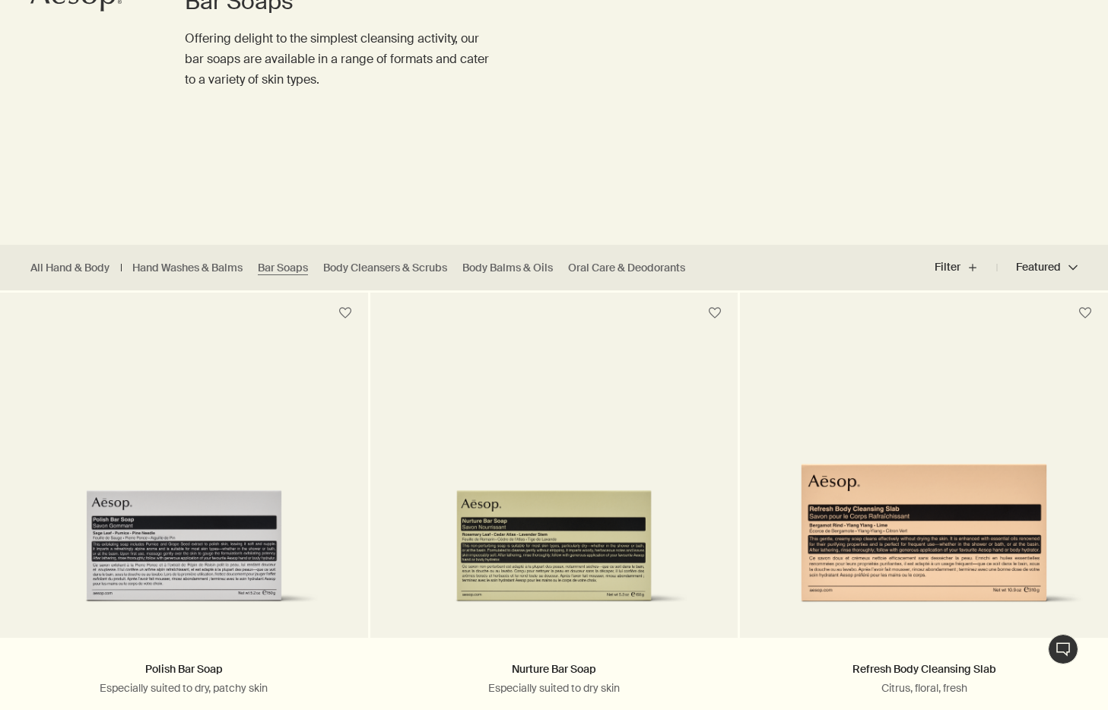
scroll to position [192, 0]
click at [594, 266] on link "Oral Care & Deodorants" at bounding box center [626, 267] width 117 height 14
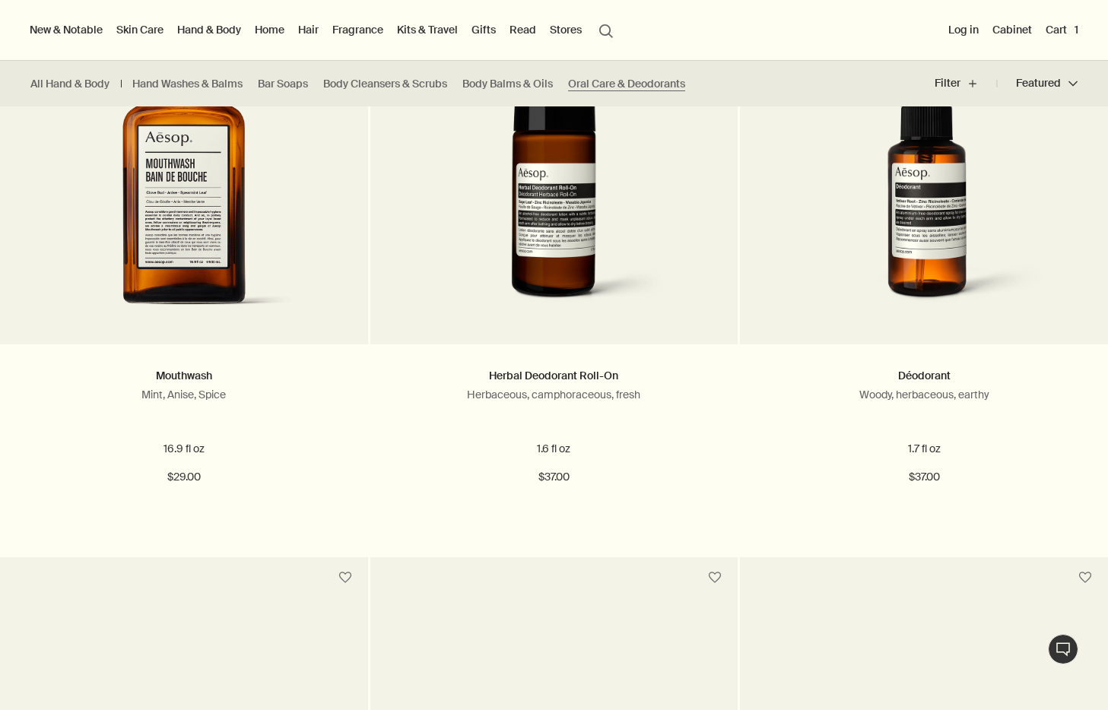
scroll to position [466, 0]
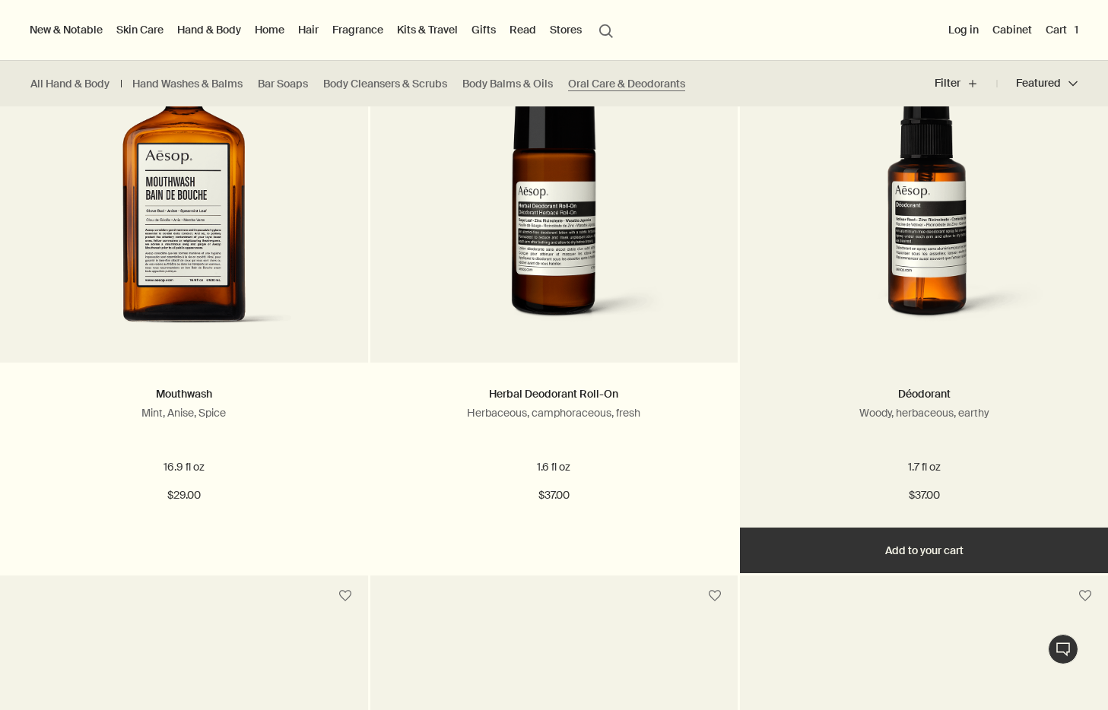
click at [918, 552] on button "Add Add to your cart" at bounding box center [924, 551] width 368 height 46
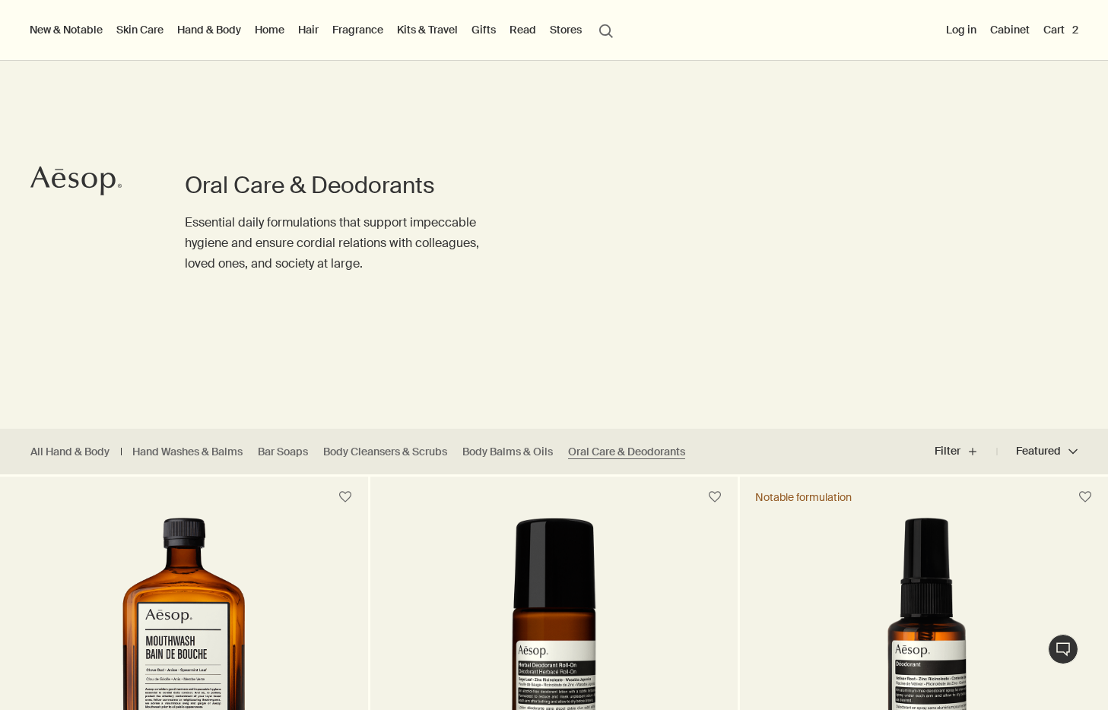
scroll to position [0, 0]
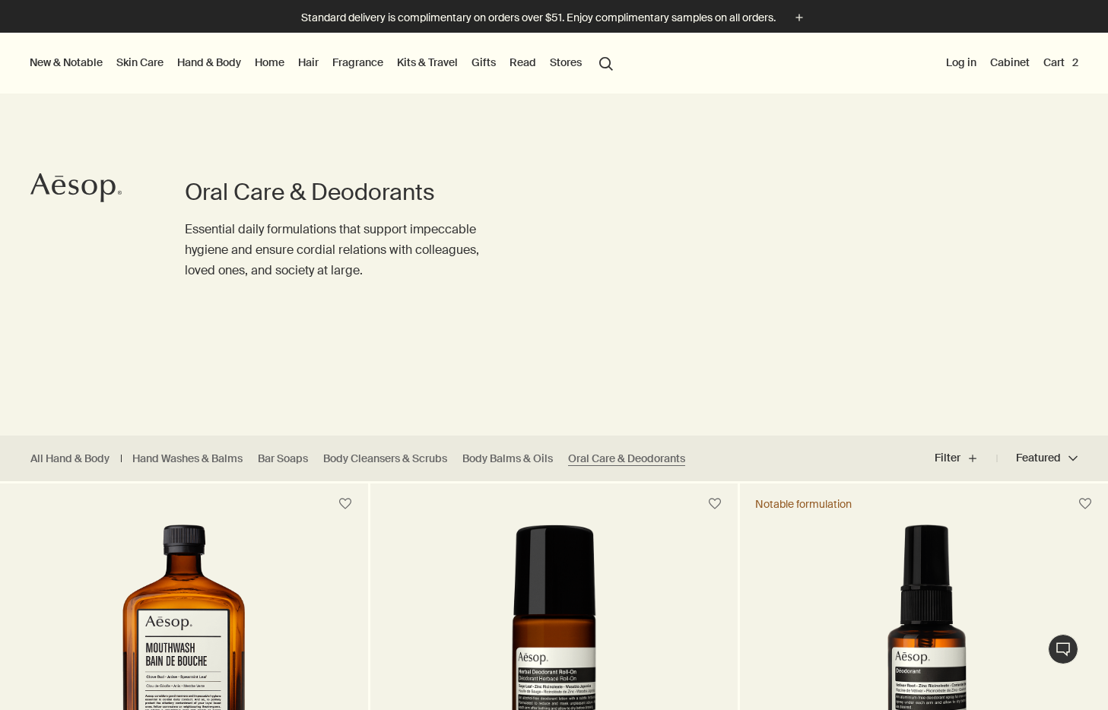
click at [1059, 65] on button "Cart 2" at bounding box center [1060, 62] width 41 height 20
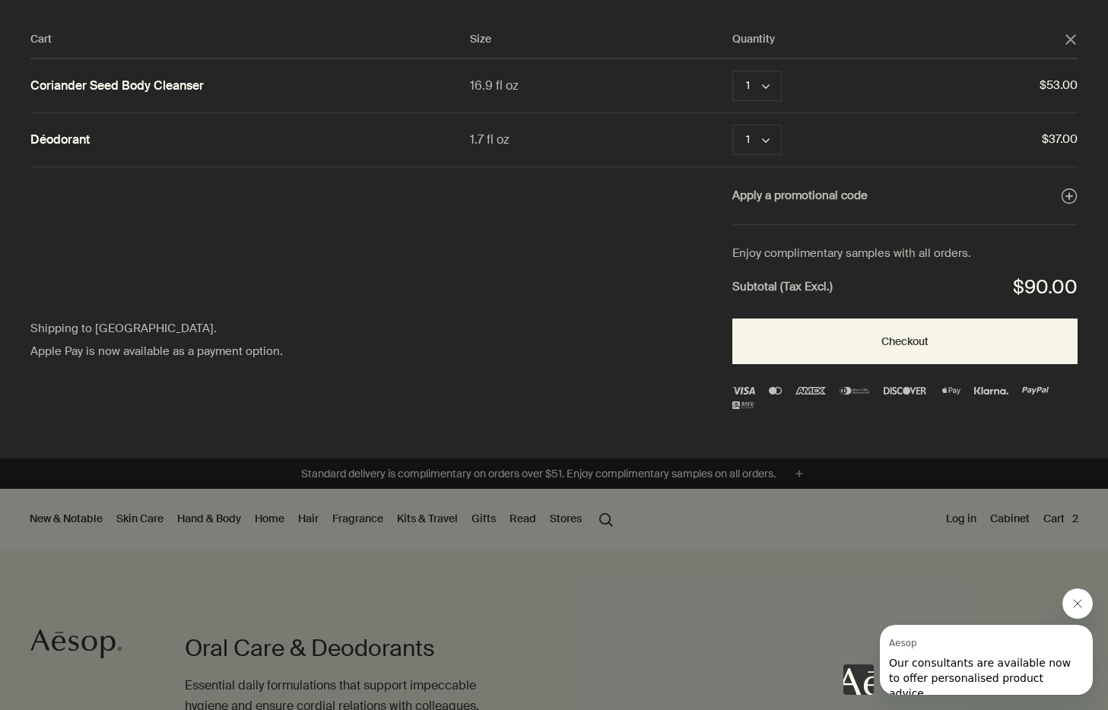
click at [1068, 39] on icon "close" at bounding box center [1071, 39] width 11 height 11
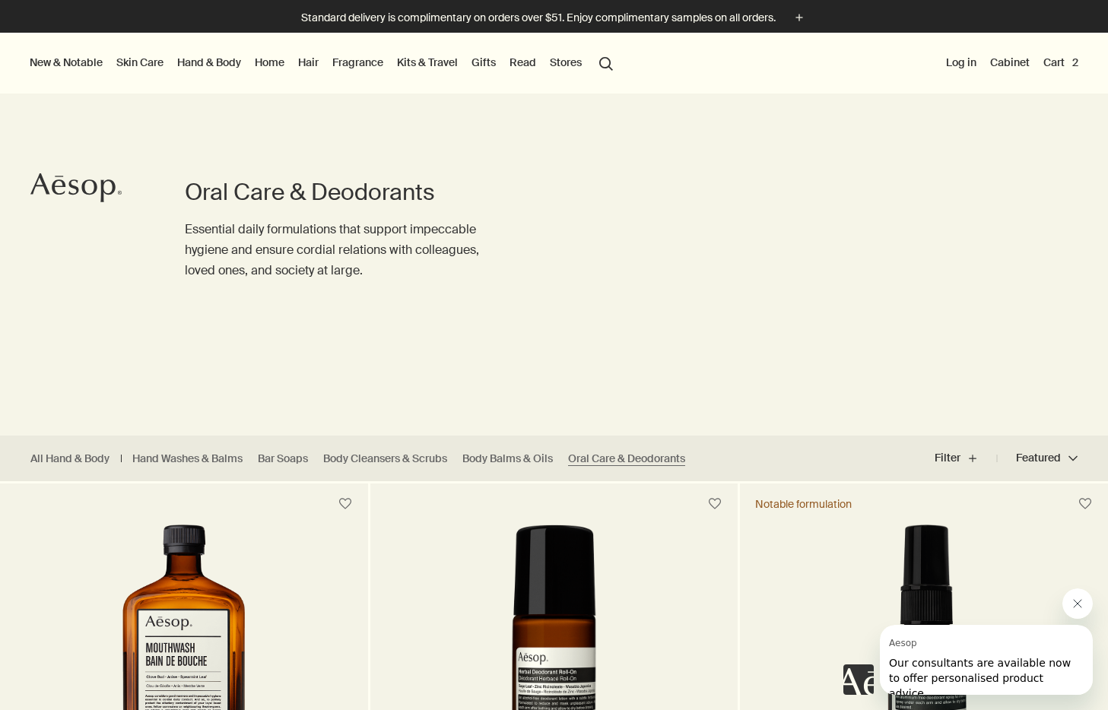
click at [320, 63] on link "Hair" at bounding box center [308, 62] width 27 height 20
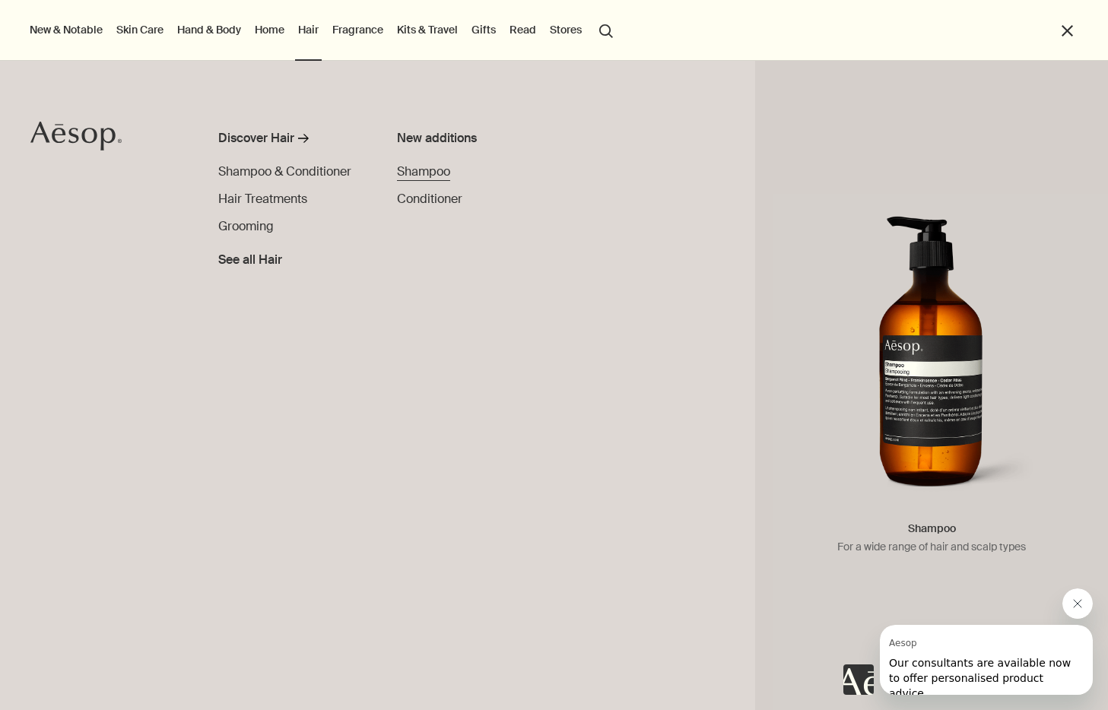
click at [424, 179] on link "Shampoo" at bounding box center [423, 172] width 53 height 18
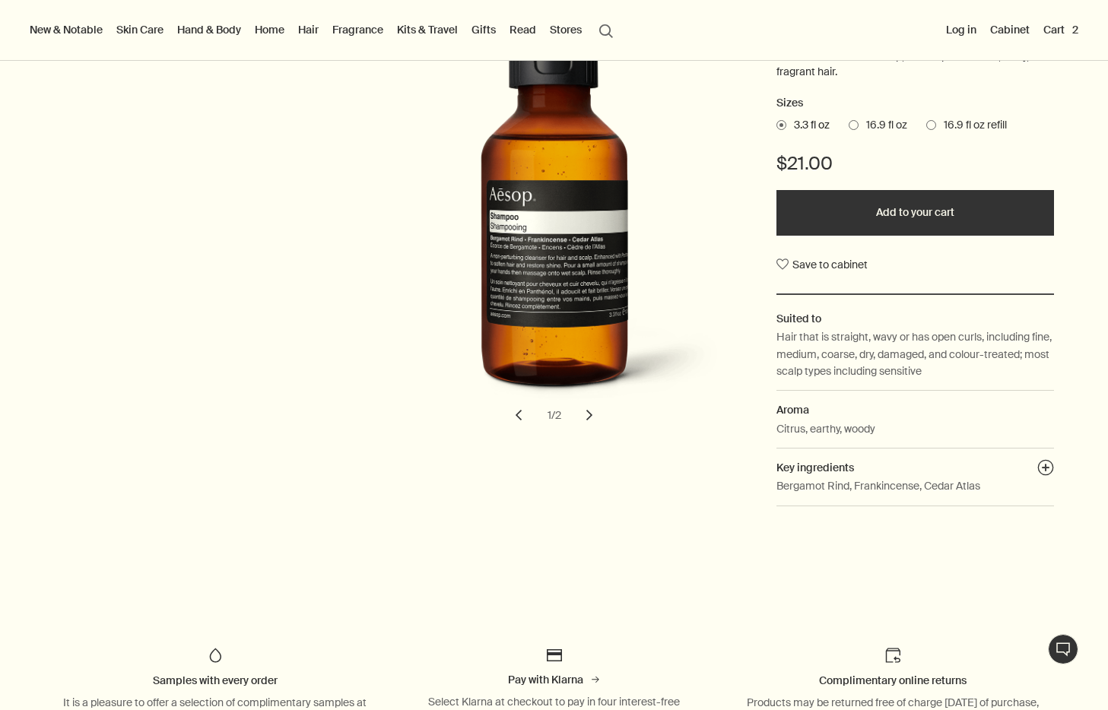
scroll to position [241, 0]
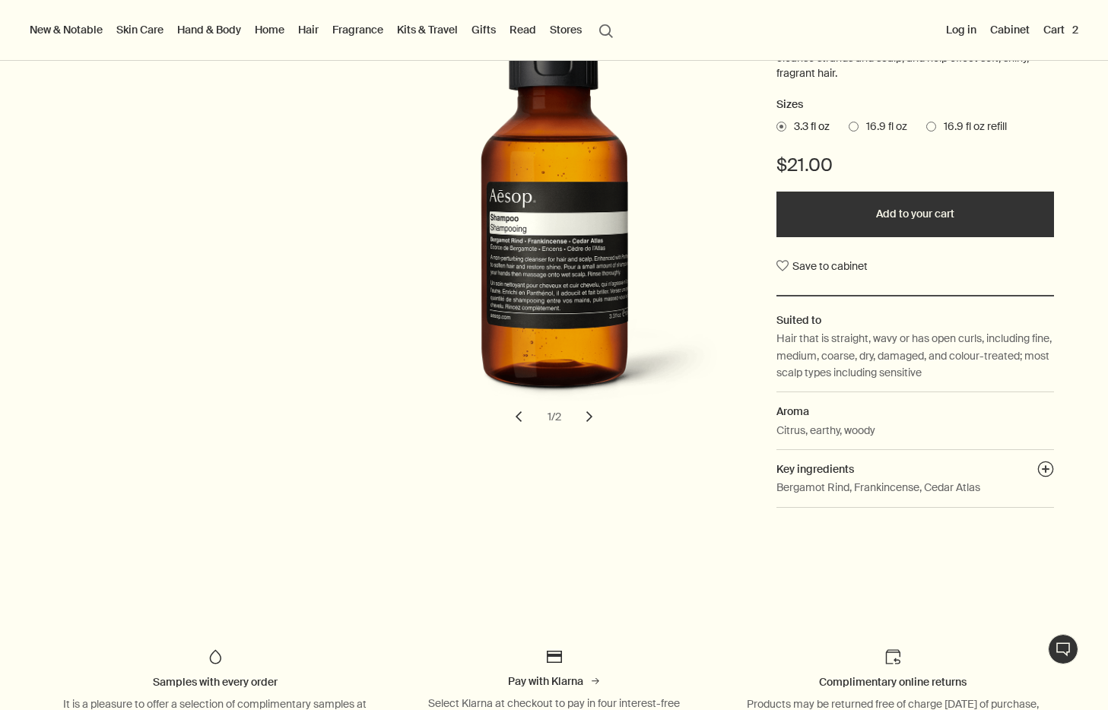
click at [586, 415] on button "chevron" at bounding box center [589, 416] width 33 height 33
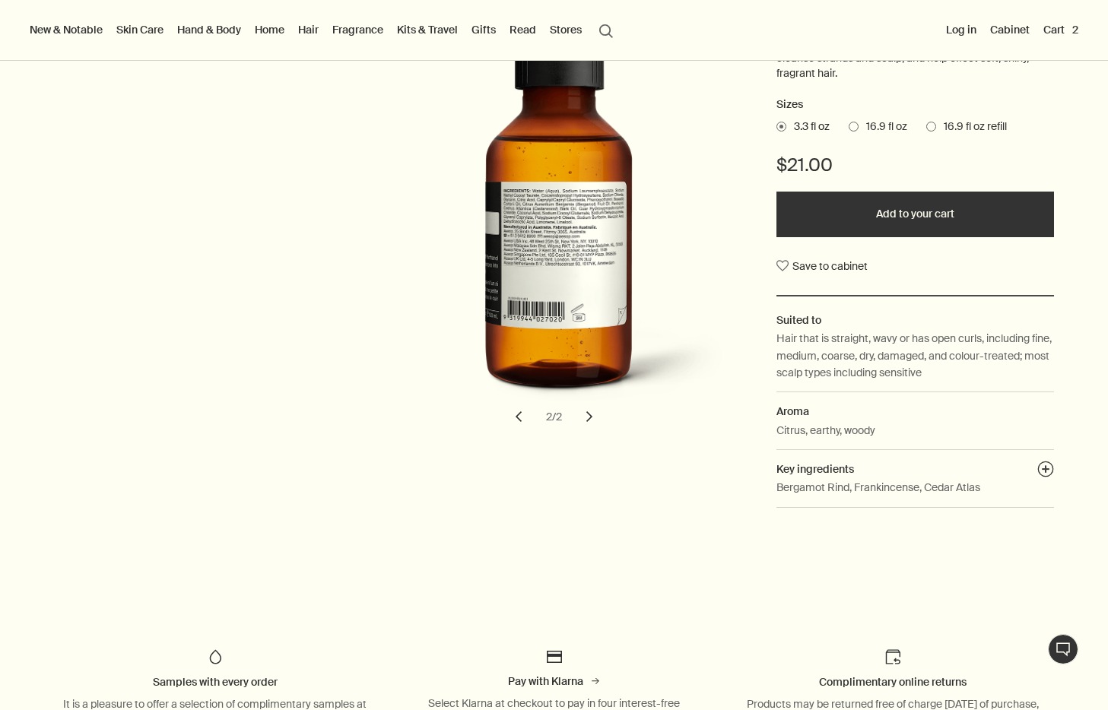
scroll to position [65, 0]
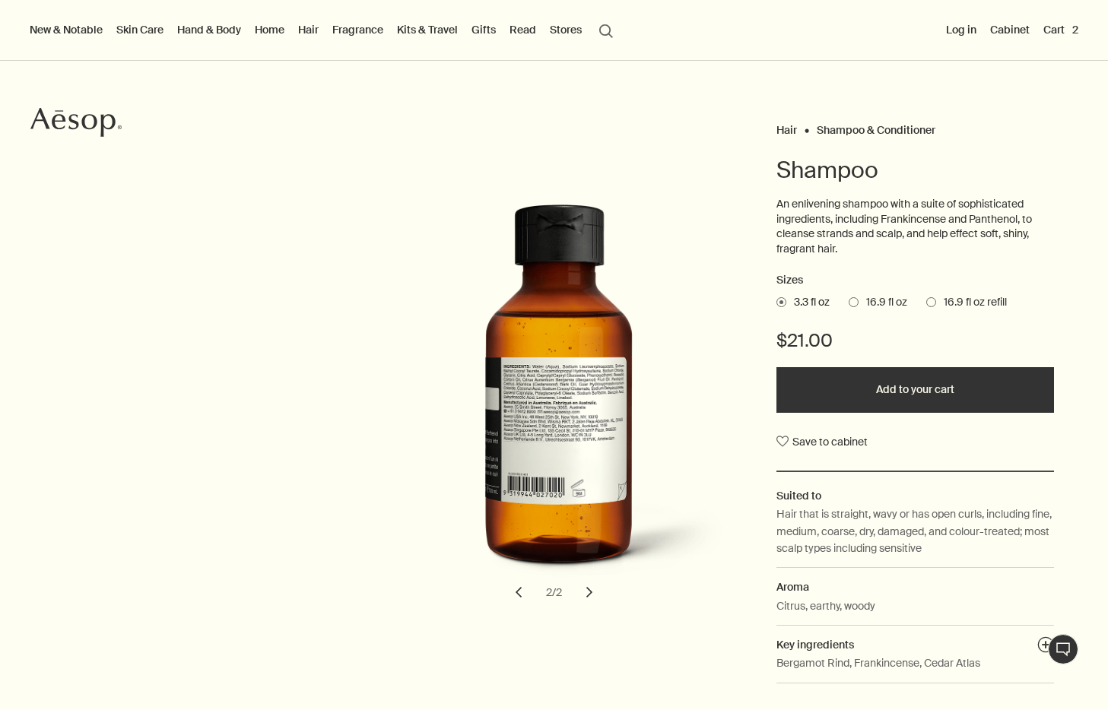
click at [870, 299] on span "16.9 fl oz" at bounding box center [883, 302] width 49 height 15
click at [849, 299] on input "16.9 fl oz" at bounding box center [849, 300] width 0 height 10
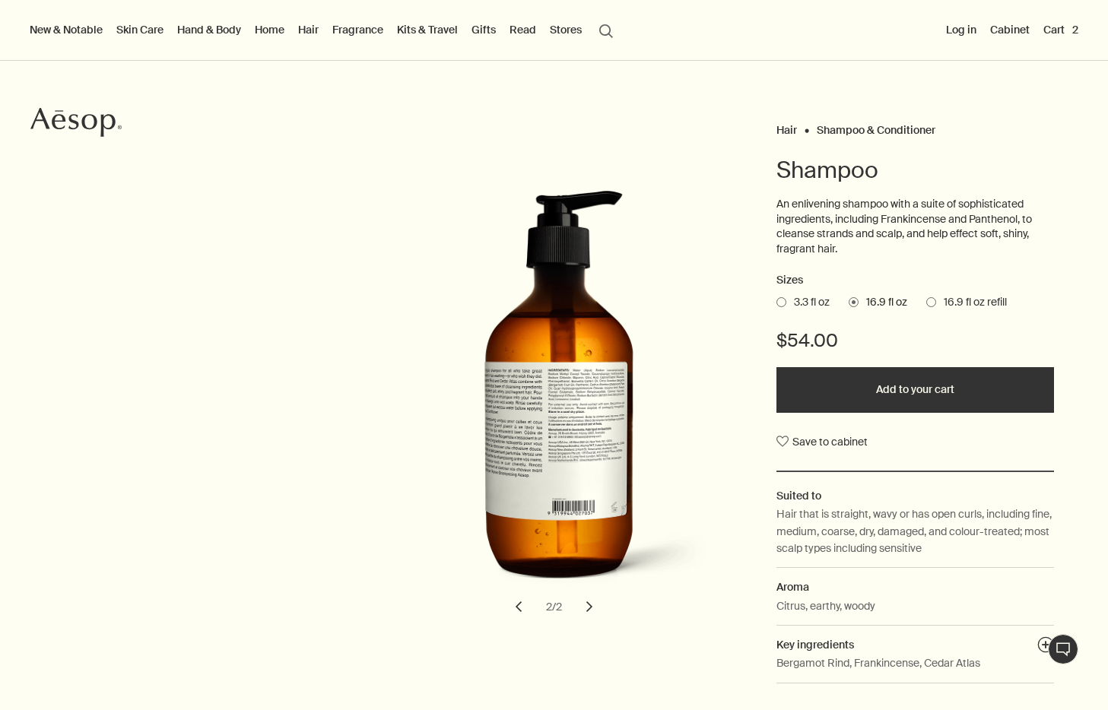
click at [586, 609] on button "chevron" at bounding box center [589, 606] width 33 height 33
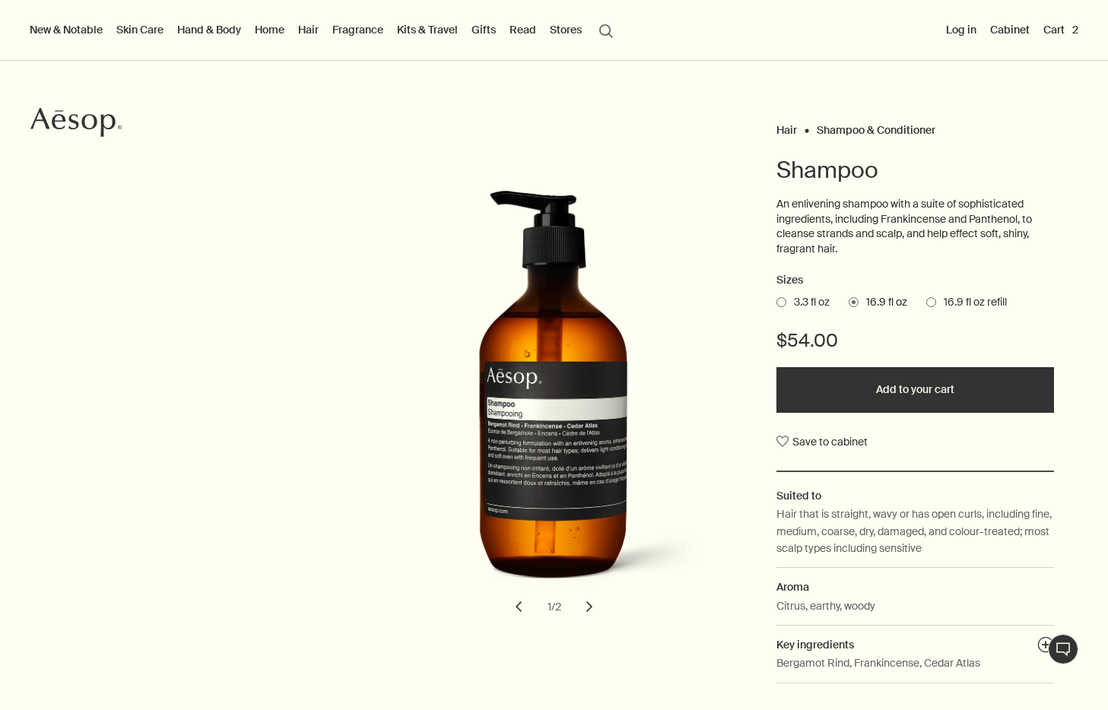
click at [299, 35] on link "Hair" at bounding box center [308, 30] width 27 height 20
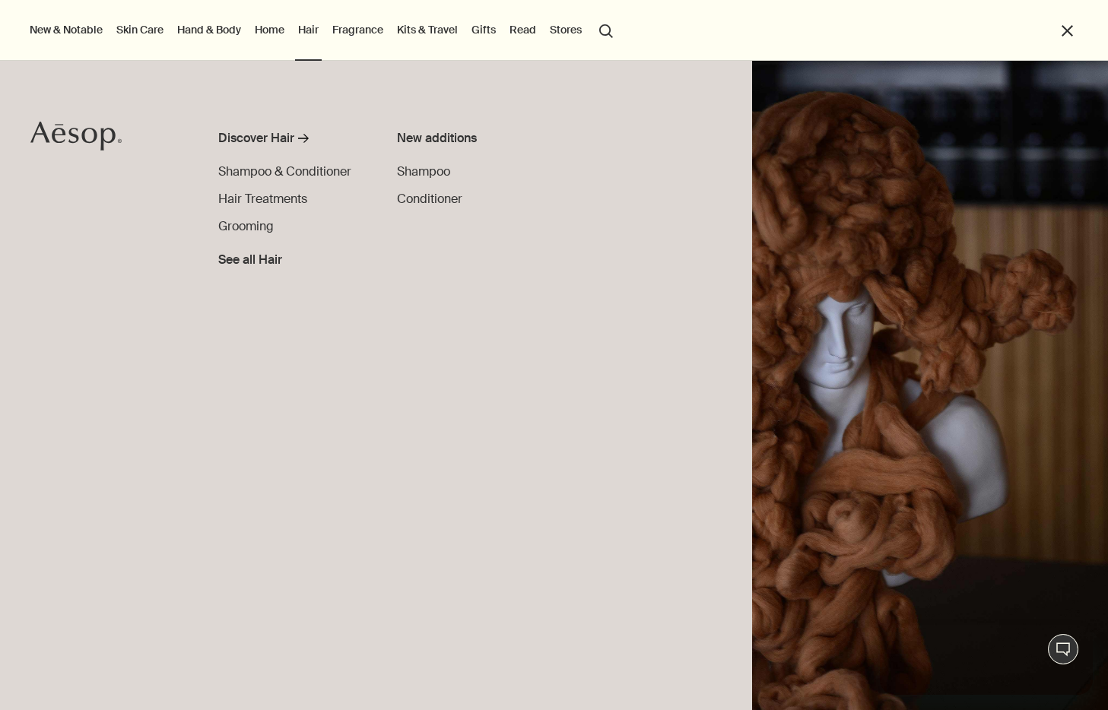
scroll to position [0, 0]
